Goal: Task Accomplishment & Management: Use online tool/utility

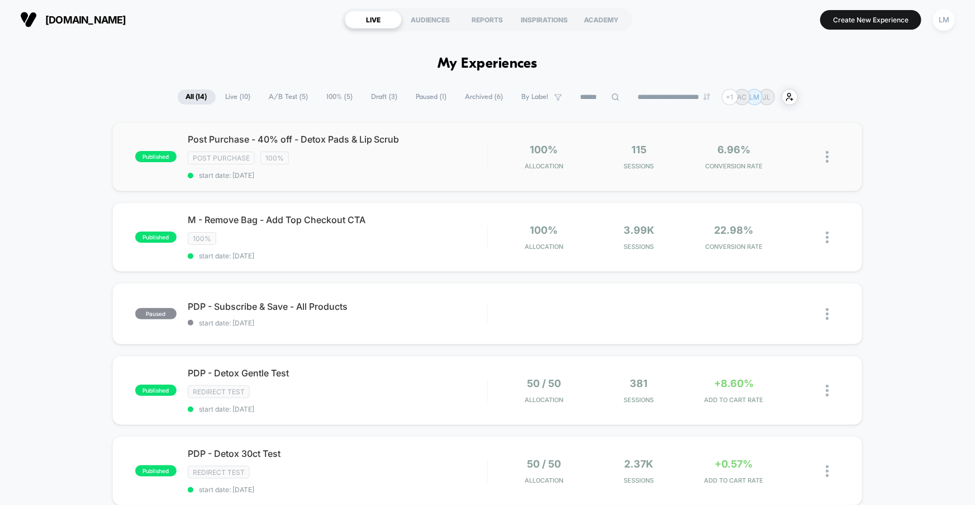
click at [413, 179] on div "published Post Purchase - 40% off - Detox Pads & Lip Scrub Post Purchase 100% s…" at bounding box center [487, 156] width 751 height 69
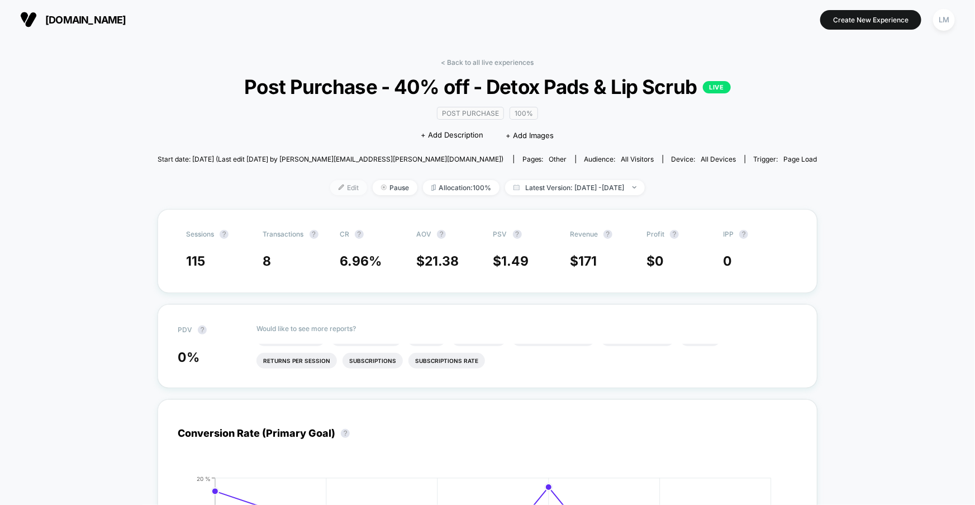
click at [335, 187] on span "Edit" at bounding box center [348, 187] width 37 height 15
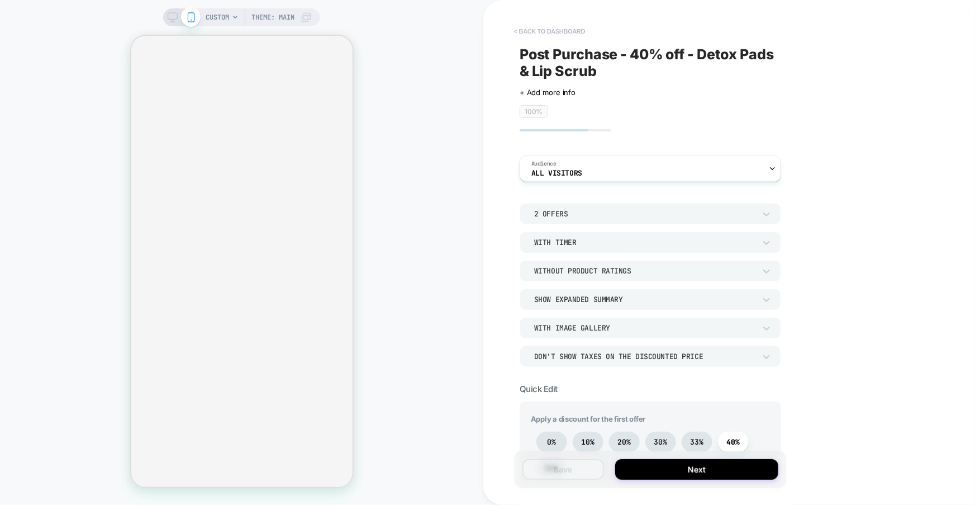
click at [536, 32] on button "< back to dashboard" at bounding box center [550, 31] width 82 height 18
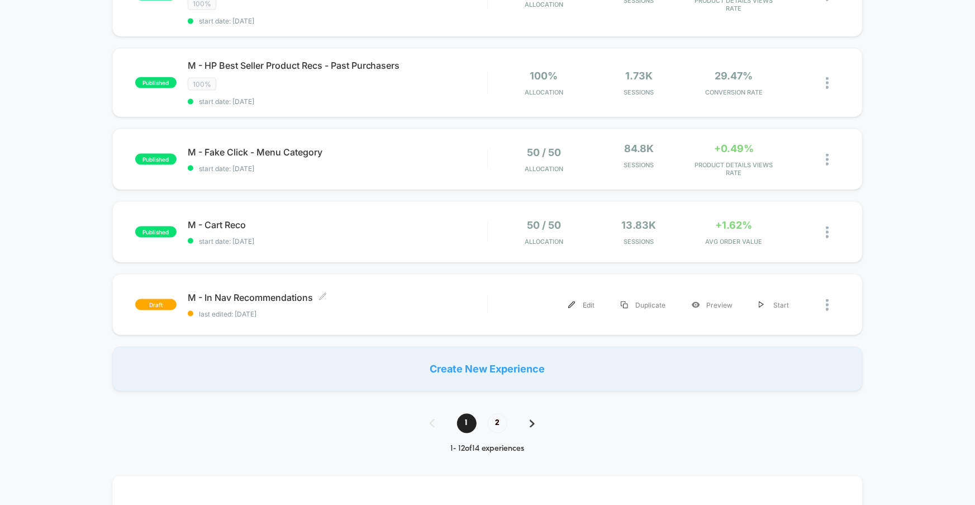
scroll to position [701, 0]
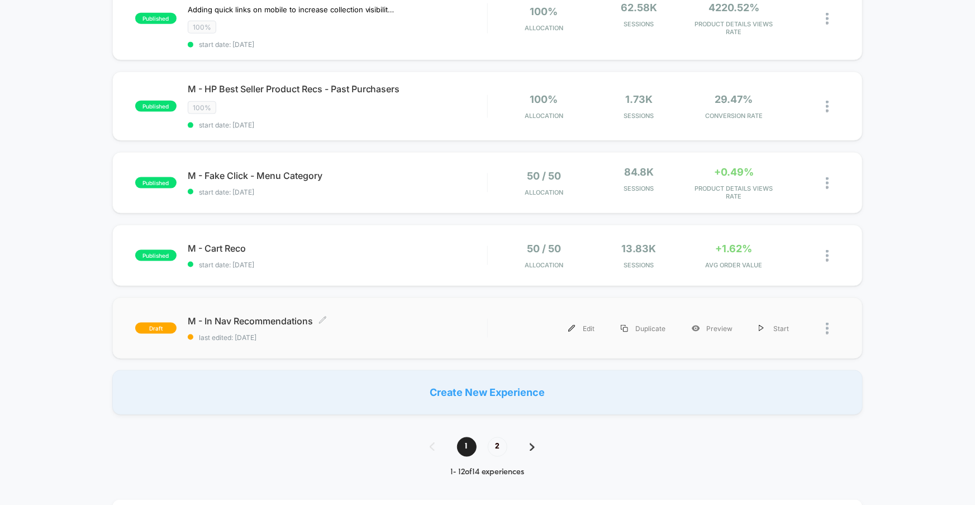
click at [305, 333] on span "last edited: [DATE]" at bounding box center [338, 337] width 300 height 8
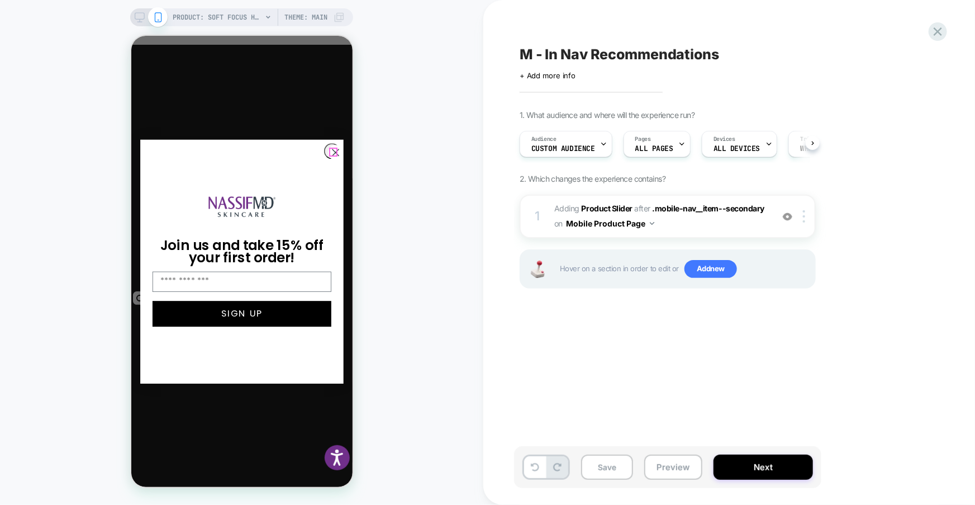
click at [331, 151] on circle "Close dialog" at bounding box center [335, 151] width 15 height 15
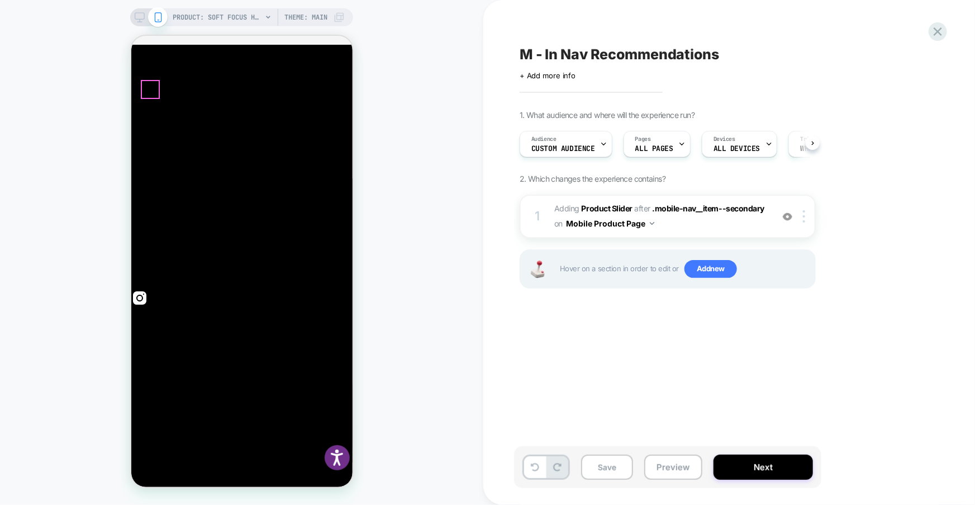
click at [765, 469] on button "Next" at bounding box center [764, 466] width 100 height 25
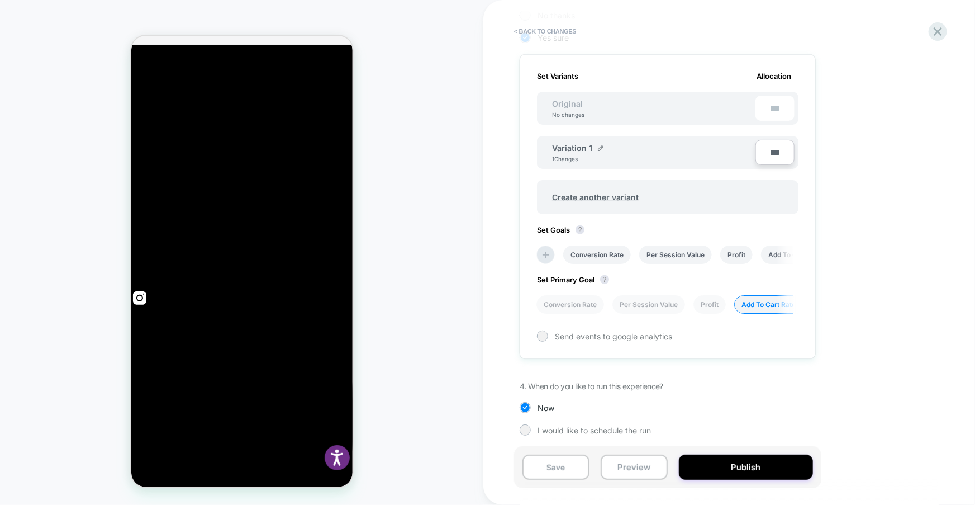
scroll to position [300, 0]
click at [547, 331] on div at bounding box center [542, 333] width 11 height 11
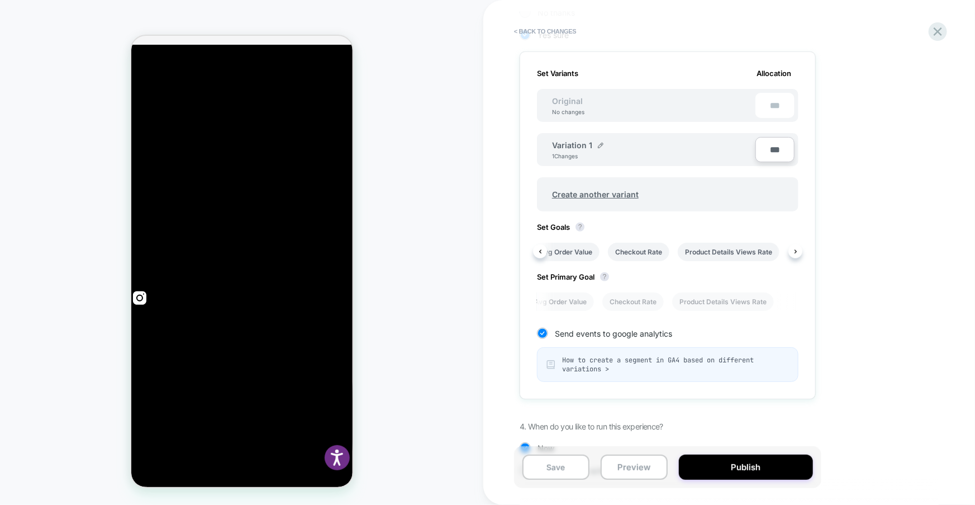
scroll to position [0, 433]
click at [728, 476] on button "Publish" at bounding box center [746, 466] width 134 height 25
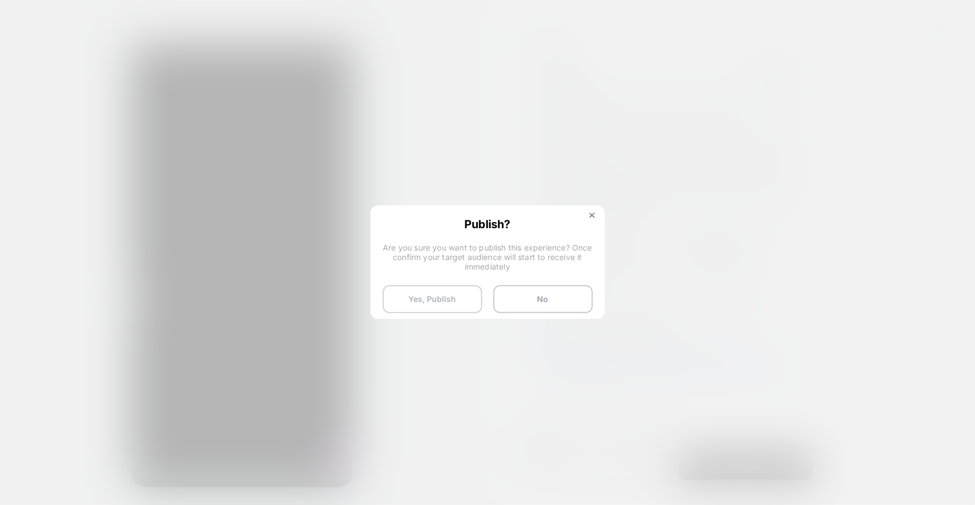
click at [457, 306] on button "Yes, Publish" at bounding box center [433, 299] width 100 height 28
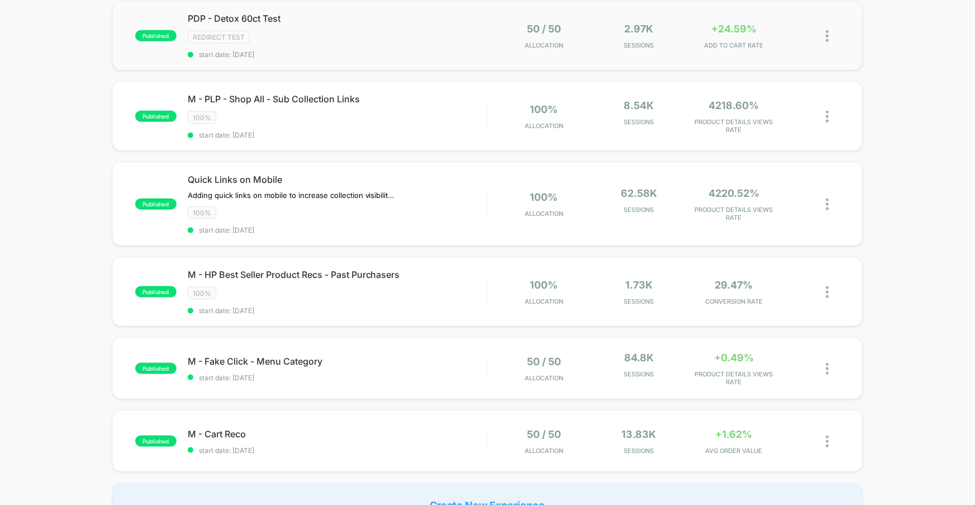
scroll to position [688, 0]
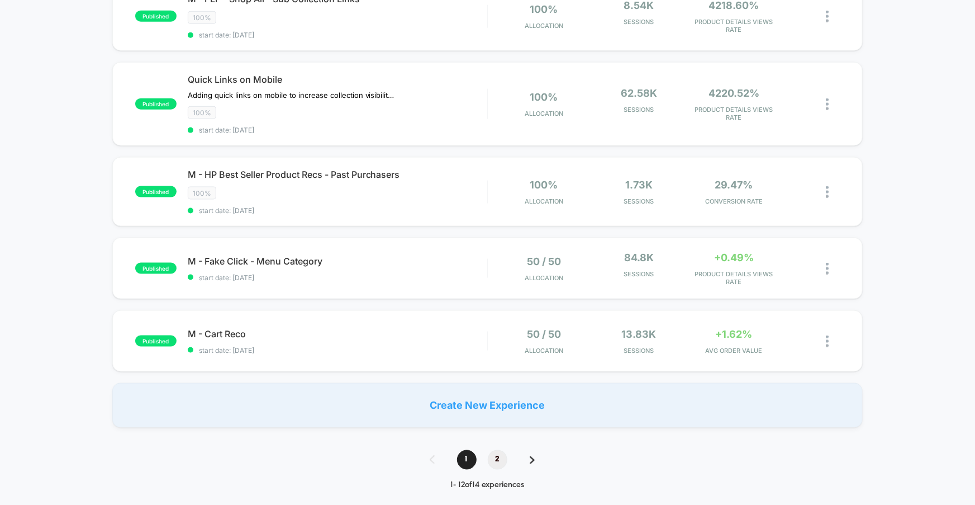
click at [495, 450] on span "2" at bounding box center [498, 460] width 20 height 20
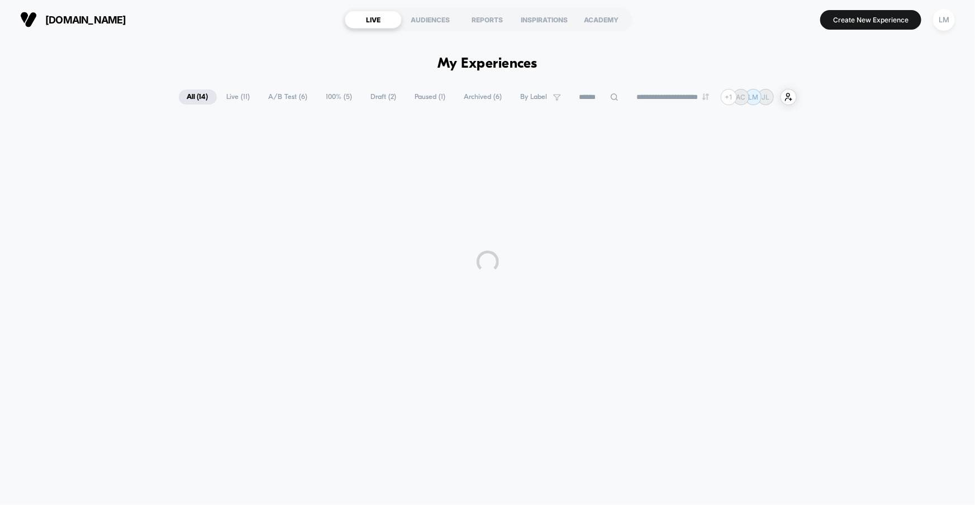
scroll to position [0, 0]
